Goal: Task Accomplishment & Management: Manage account settings

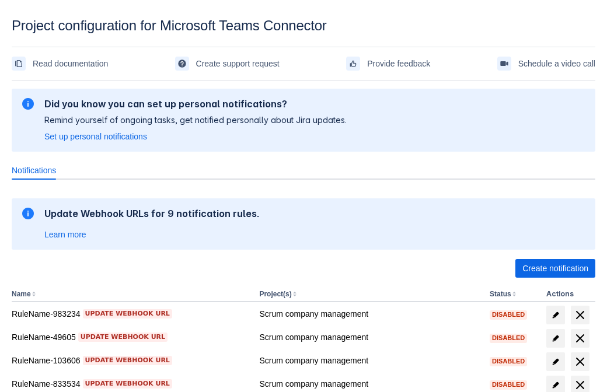
click at [555, 269] on span "Create notification" at bounding box center [556, 268] width 66 height 19
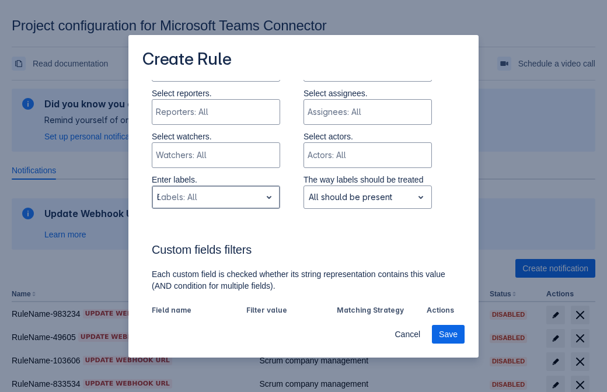
type input "617146_label"
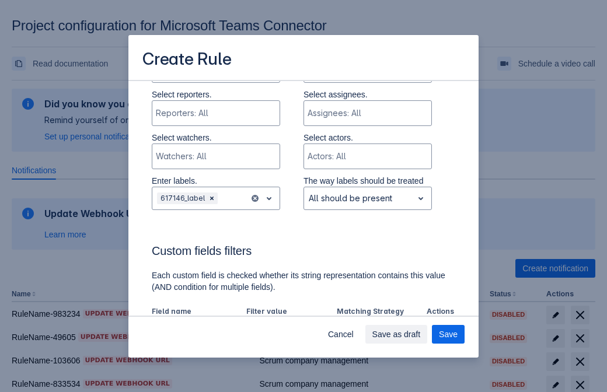
scroll to position [724, 0]
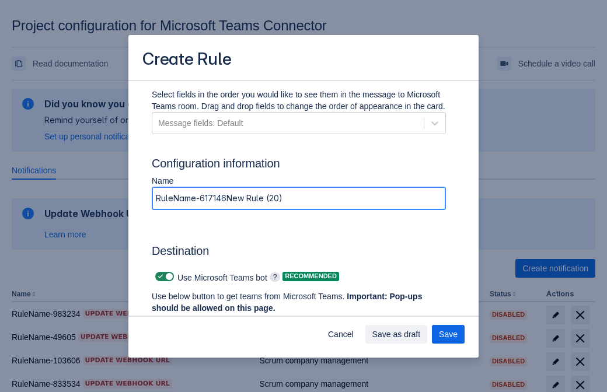
type input "RuleName-617146New Rule (20)"
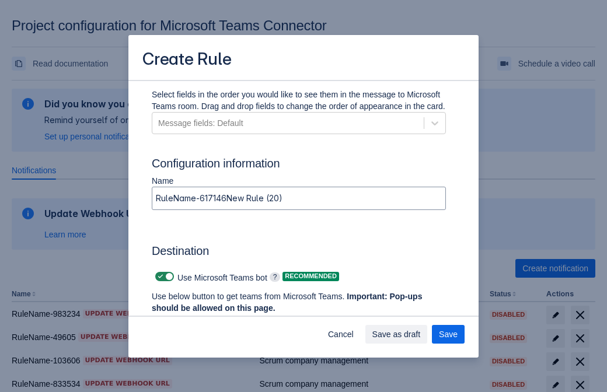
click at [159, 277] on span at bounding box center [160, 276] width 9 height 9
click at [159, 277] on input "checkbox" at bounding box center [159, 277] width 8 height 8
checkbox input "false"
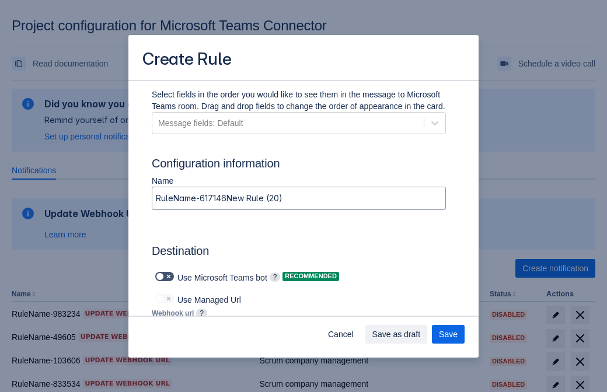
type input "https://prod-103.westeurope.logic.azure.com:443/workflows/562279af401f414e8dae6…"
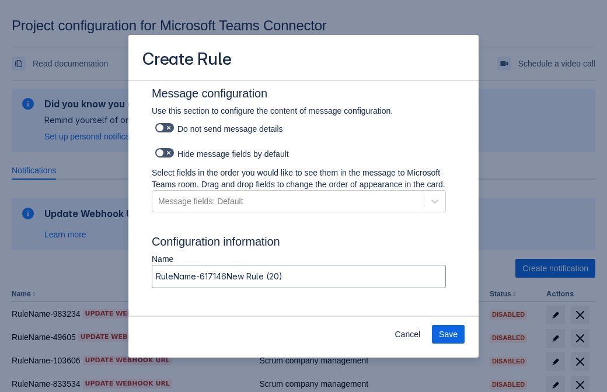
click at [449, 335] on span "Save" at bounding box center [448, 334] width 19 height 19
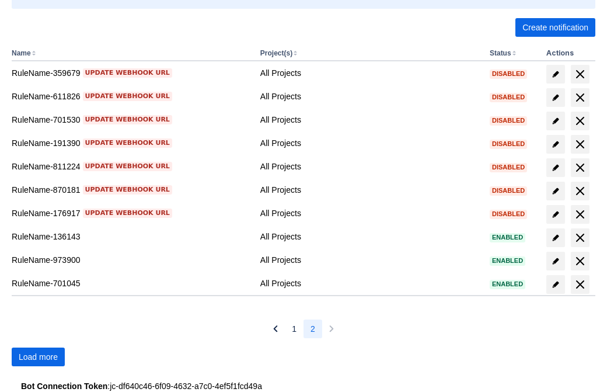
click at [38, 357] on span "Load more" at bounding box center [38, 356] width 39 height 19
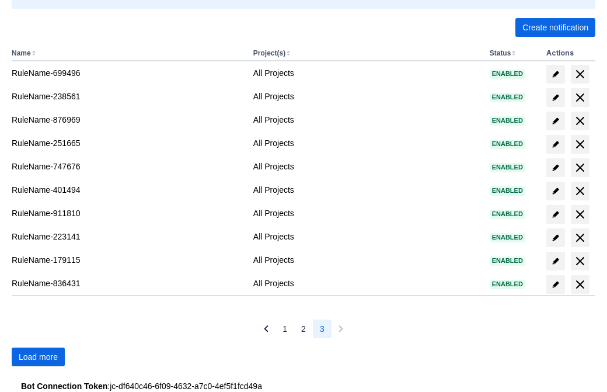
click at [38, 357] on span "Load more" at bounding box center [38, 356] width 39 height 19
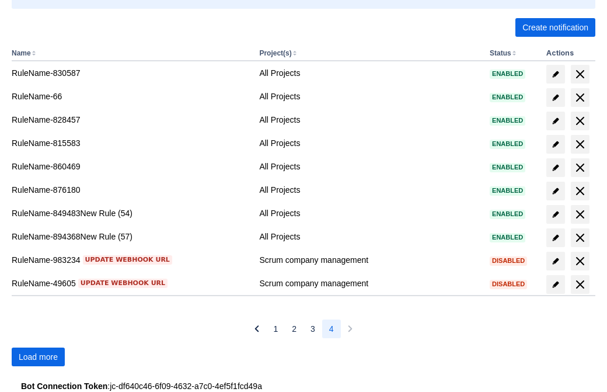
click at [38, 357] on span "Load more" at bounding box center [38, 356] width 39 height 19
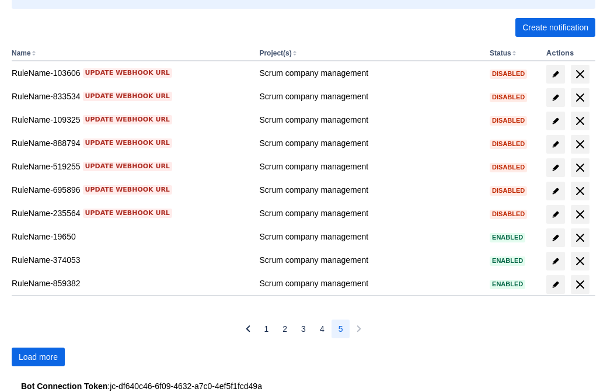
click at [38, 357] on span "Load more" at bounding box center [38, 356] width 39 height 19
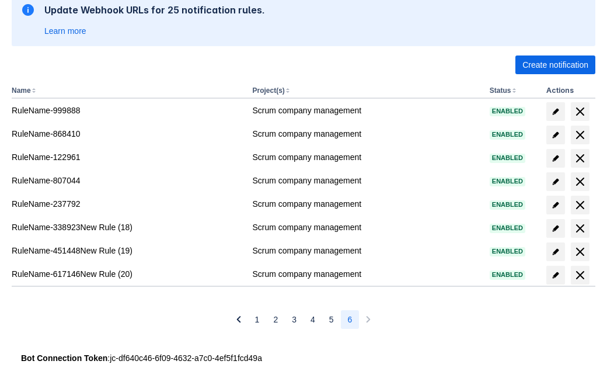
click at [580, 275] on span "delete" at bounding box center [580, 275] width 14 height 14
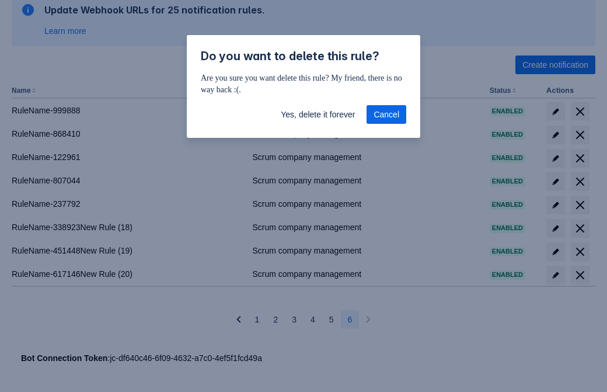
click at [318, 114] on span "Yes, delete it forever" at bounding box center [318, 114] width 74 height 19
